Goal: Task Accomplishment & Management: Manage account settings

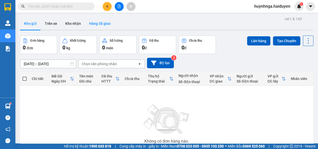
click at [103, 23] on button "Hàng đã giao" at bounding box center [100, 23] width 30 height 12
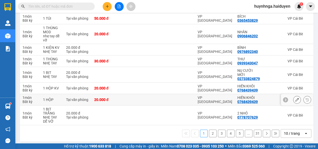
scroll to position [96, 0]
click at [209, 130] on button "2" at bounding box center [213, 134] width 8 height 8
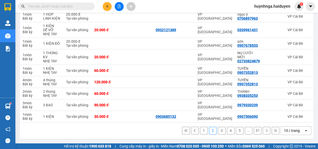
click at [218, 132] on button "3" at bounding box center [222, 131] width 8 height 8
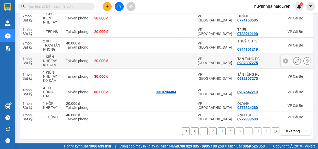
scroll to position [100, 0]
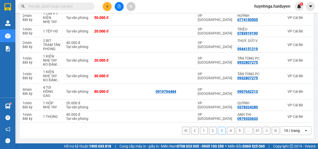
click at [229, 134] on button "4" at bounding box center [231, 131] width 8 height 8
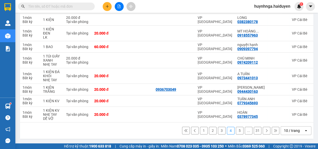
scroll to position [0, 0]
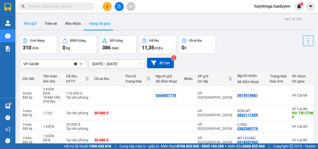
click at [31, 24] on button "Kho gửi" at bounding box center [30, 23] width 21 height 12
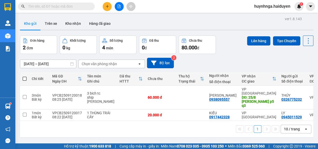
click at [69, 6] on input "text" at bounding box center [58, 7] width 60 height 6
type input "D"
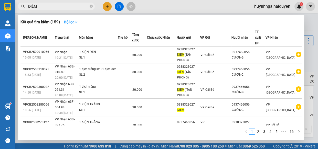
type input "ĐIỂM"
click at [77, 21] on icon "down" at bounding box center [76, 22] width 4 height 4
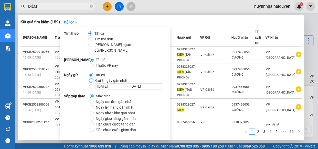
click at [92, 79] on input "Gửi 3 ngày gần nhất" at bounding box center [91, 81] width 4 height 4
radio input "true"
radio input "false"
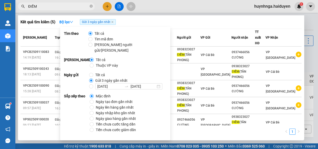
click at [160, 21] on div "Kết quả tìm kiếm ( 5 ) Bộ lọc Gửi 3 ngày gần nhất" at bounding box center [160, 22] width 281 height 8
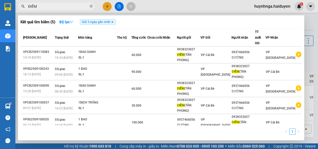
click at [114, 21] on icon "close" at bounding box center [112, 22] width 3 height 3
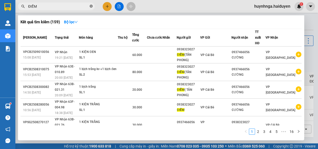
click at [90, 6] on icon "close-circle" at bounding box center [91, 6] width 3 height 3
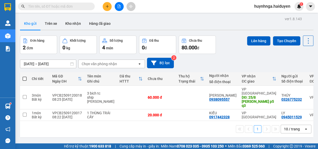
click at [58, 5] on input "text" at bounding box center [58, 7] width 60 height 6
type input "D"
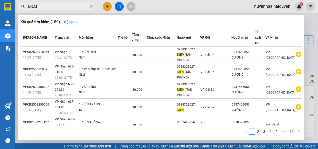
click at [76, 20] on icon "down" at bounding box center [76, 22] width 4 height 4
click at [80, 14] on div at bounding box center [159, 74] width 318 height 149
click at [67, 6] on input "ĐIỂM" at bounding box center [58, 7] width 60 height 6
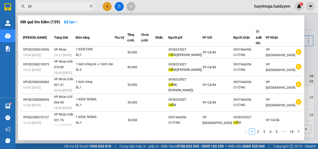
type input "Đ"
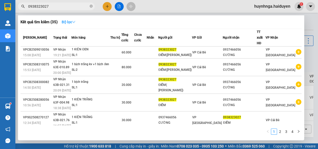
type input "0938323027"
click at [75, 21] on icon "down" at bounding box center [74, 22] width 4 height 4
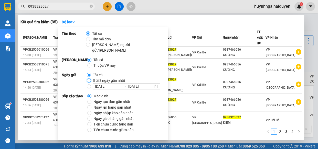
click at [89, 79] on input "Gửi 3 ngày gần nhất" at bounding box center [89, 81] width 4 height 4
radio input "true"
radio input "false"
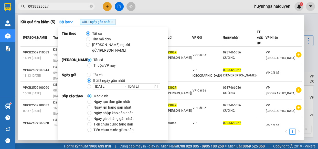
click at [128, 20] on div "Kết quả tìm kiếm ( 5 ) Bộ lọc Gửi 3 ngày gần nhất" at bounding box center [160, 22] width 281 height 8
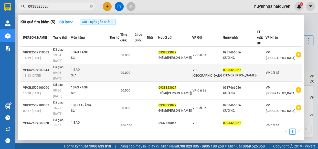
click at [120, 64] on td at bounding box center [115, 73] width 11 height 18
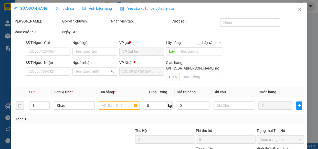
type input "0938323027"
type input "ĐIỂM([PERSON_NAME])"
type input "90.000"
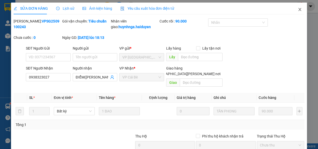
click at [298, 9] on icon "close" at bounding box center [300, 9] width 4 height 4
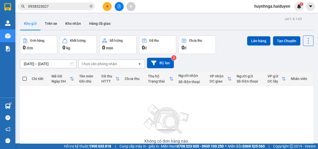
click at [69, 5] on input "0938323027" at bounding box center [58, 7] width 60 height 6
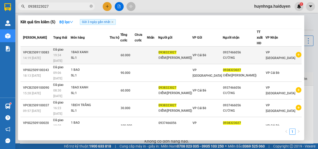
click at [158, 51] on td at bounding box center [152, 56] width 11 height 18
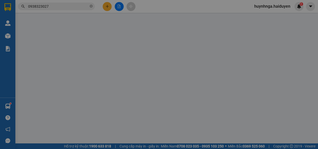
type input "0938323027"
type input "ĐIỂM([PERSON_NAME])"
type input "0937466056"
type input "CƯỜNG"
type input "60.000"
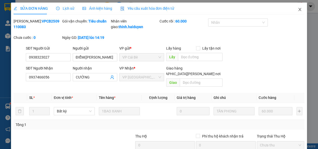
click at [298, 9] on icon "close" at bounding box center [300, 9] width 4 height 4
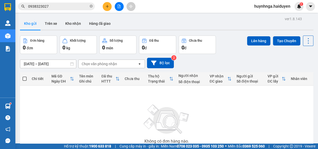
click at [76, 4] on input "0938323027" at bounding box center [58, 7] width 60 height 6
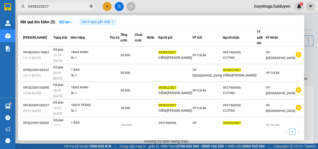
click at [90, 6] on icon "close-circle" at bounding box center [91, 6] width 3 height 3
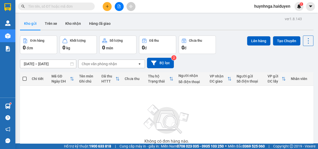
click at [77, 7] on input "text" at bounding box center [58, 7] width 60 height 6
click at [64, 7] on input "text" at bounding box center [58, 7] width 60 height 6
click at [67, 6] on input "text" at bounding box center [58, 7] width 60 height 6
type input "D"
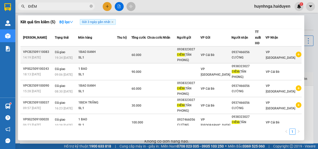
type input "ĐIỂM"
click at [177, 50] on td at bounding box center [170, 55] width 14 height 17
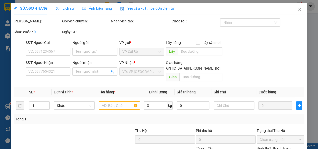
type input "0938323027"
type input "ĐIỂM([PERSON_NAME])"
type input "0937466056"
type input "CƯỜNG"
type input "60.000"
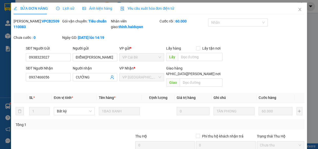
click at [66, 8] on span "Lịch sử" at bounding box center [65, 8] width 18 height 4
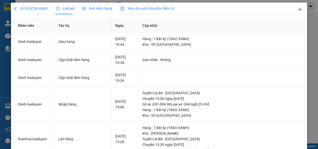
click at [298, 10] on icon "close" at bounding box center [299, 9] width 3 height 3
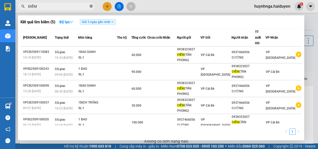
click at [92, 7] on icon "close-circle" at bounding box center [91, 6] width 3 height 3
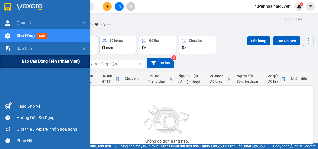
click at [33, 61] on span "Báo cáo dòng tiền (nhân viên)" at bounding box center [51, 61] width 58 height 6
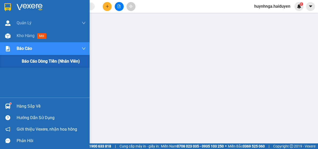
click at [33, 63] on span "Báo cáo dòng tiền (nhân viên)" at bounding box center [51, 61] width 58 height 6
click at [36, 42] on div "Báo cáo" at bounding box center [51, 48] width 69 height 13
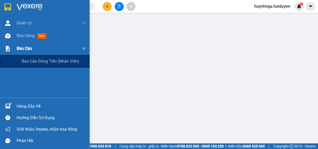
click at [31, 49] on span "Báo cáo" at bounding box center [24, 48] width 15 height 6
click at [40, 63] on span "Báo cáo dòng tiền (nhân viên)" at bounding box center [51, 61] width 58 height 6
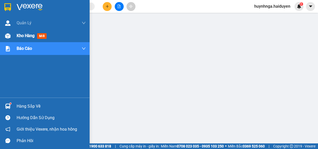
click at [29, 36] on span "Kho hàng" at bounding box center [26, 35] width 18 height 5
